Goal: Task Accomplishment & Management: Use online tool/utility

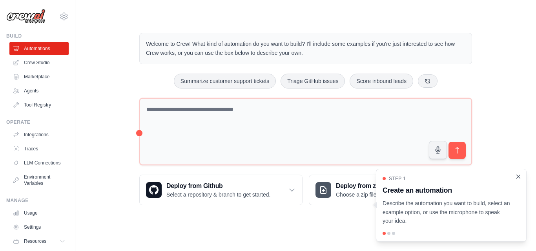
click at [518, 178] on icon "Close walkthrough" at bounding box center [517, 176] width 7 height 7
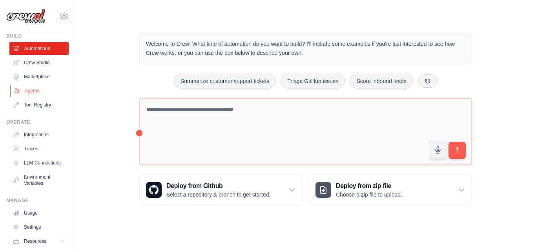
click at [40, 89] on link "Agents" at bounding box center [39, 91] width 59 height 13
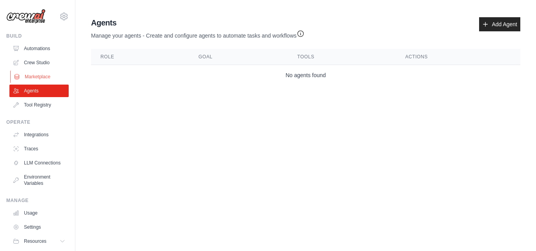
click at [40, 76] on link "Marketplace" at bounding box center [39, 77] width 59 height 13
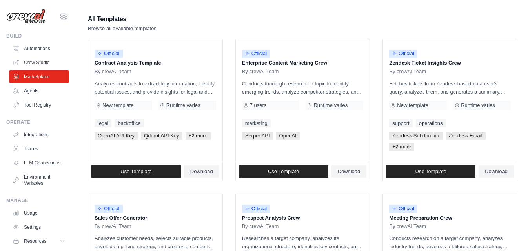
scroll to position [66, 0]
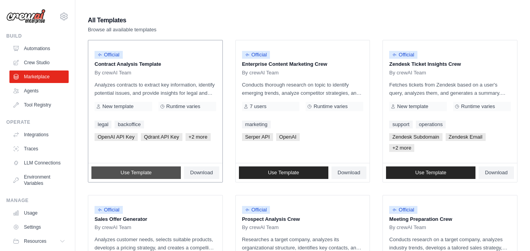
click at [136, 171] on span "Use Template" at bounding box center [135, 173] width 31 height 6
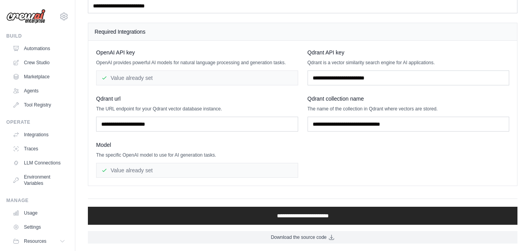
scroll to position [54, 0]
